Goal: Task Accomplishment & Management: Use online tool/utility

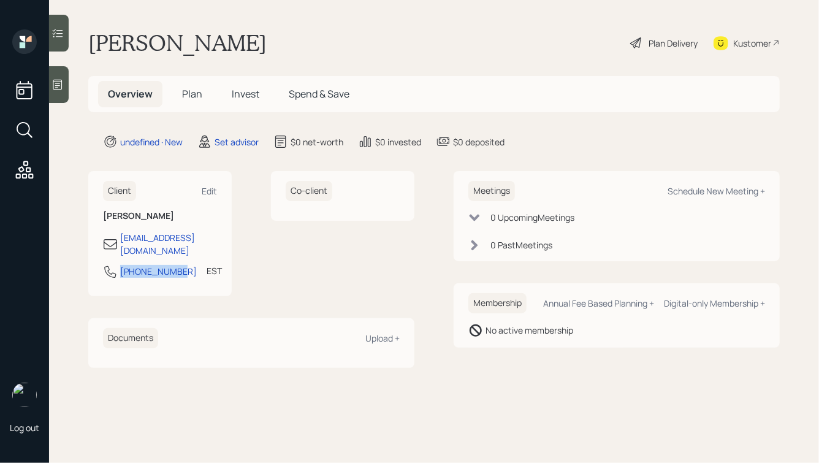
drag, startPoint x: 180, startPoint y: 262, endPoint x: 110, endPoint y: 253, distance: 71.1
click at [110, 264] on div "[PHONE_NUMBER] EST Currently 4:41 PM" at bounding box center [160, 275] width 114 height 22
copy div "[PHONE_NUMBER]"
click at [696, 187] on div "Schedule New Meeting +" at bounding box center [717, 191] width 98 height 12
select select "round-[PERSON_NAME]"
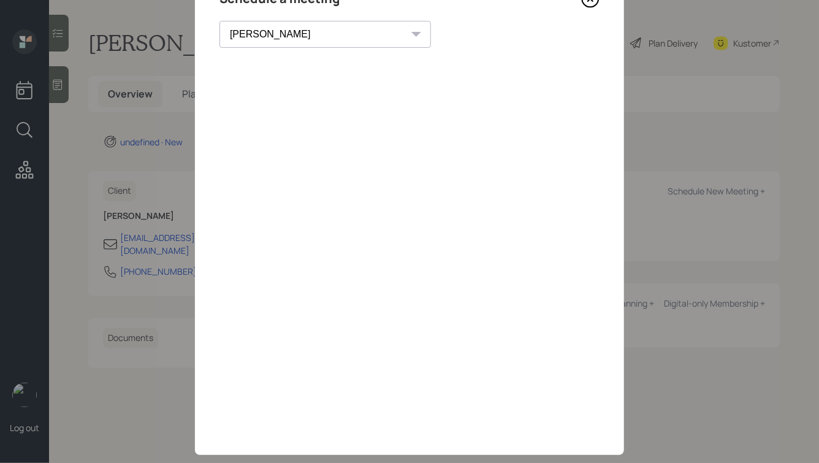
scroll to position [88, 0]
